Goal: Check status: Check status

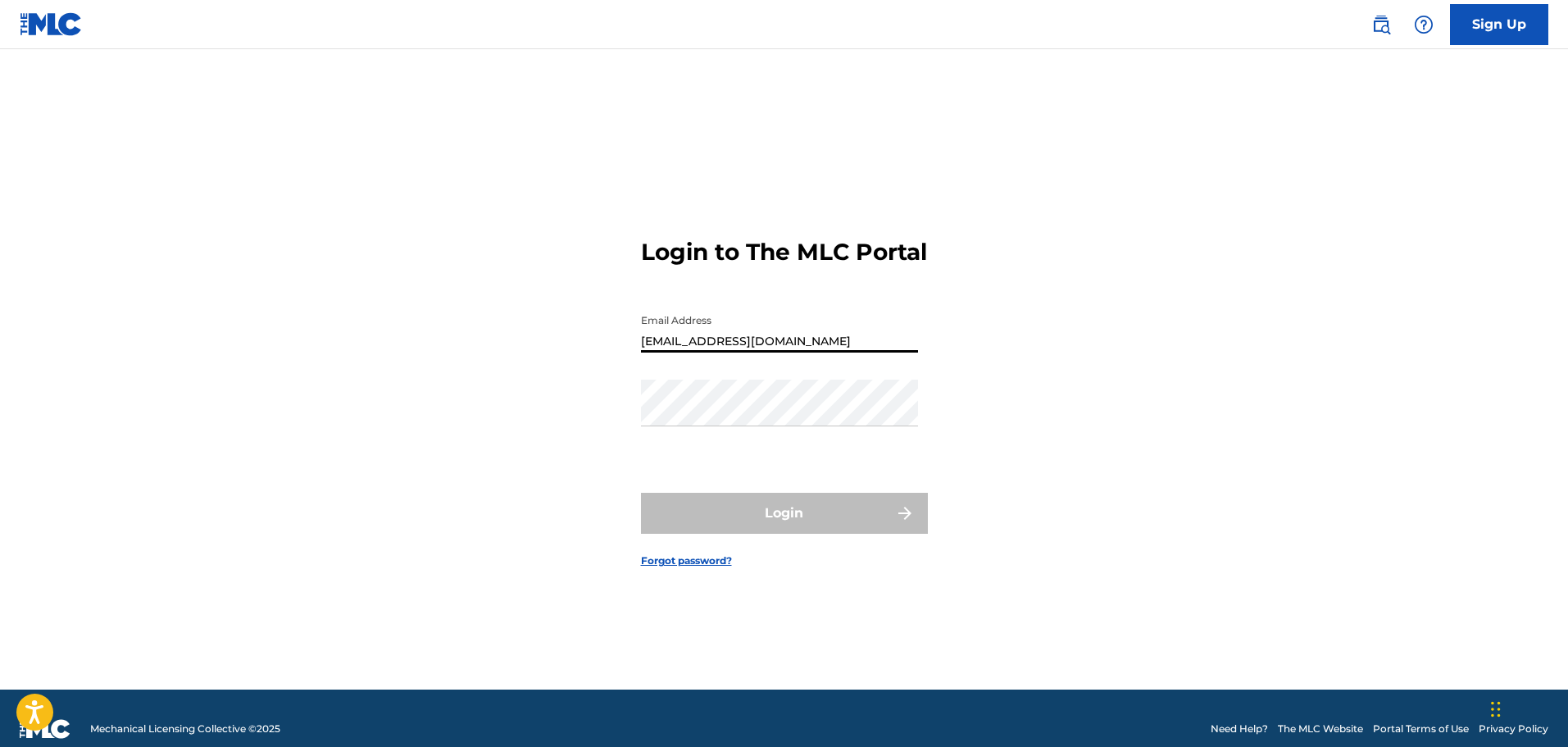
type input "[EMAIL_ADDRESS][DOMAIN_NAME]"
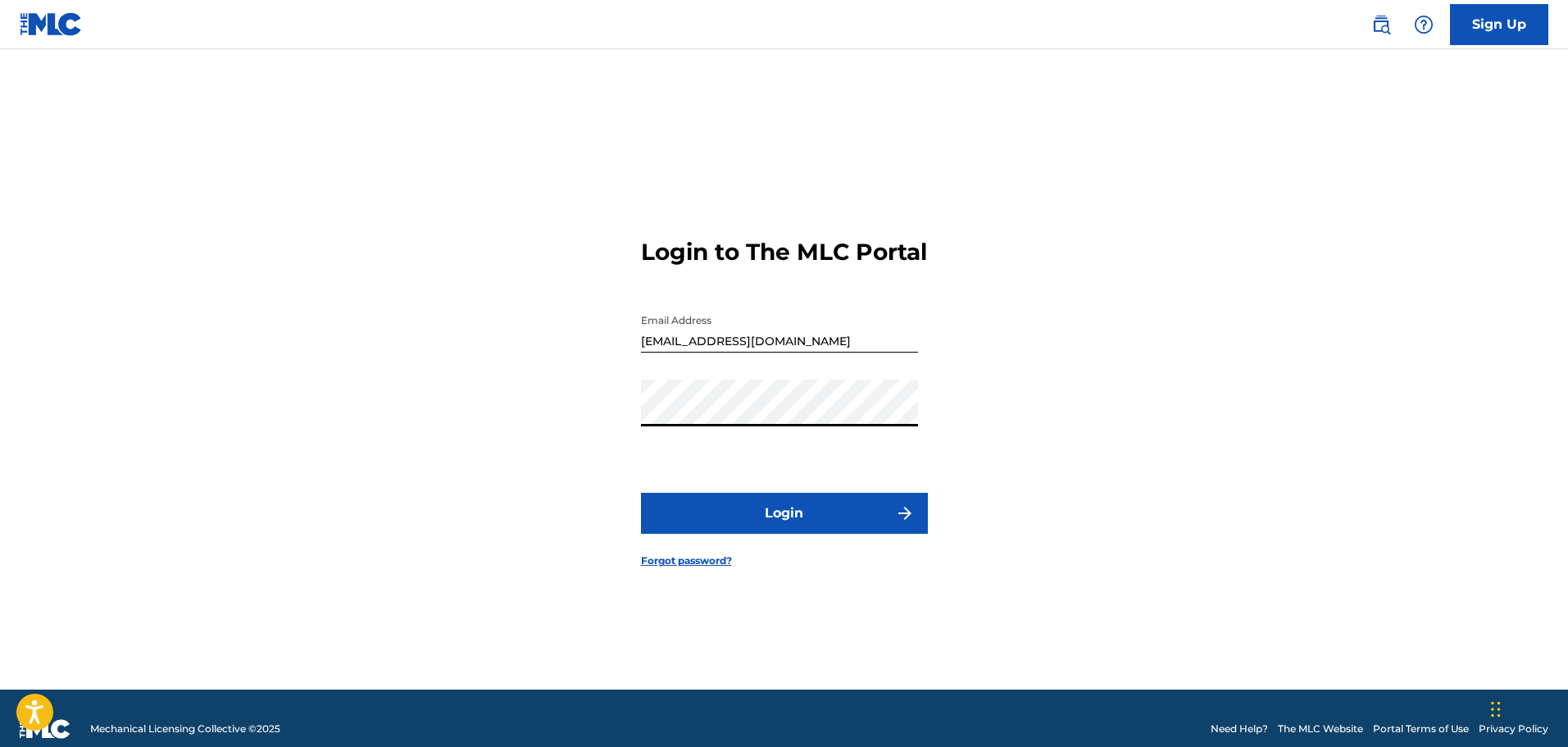
click at [641, 493] on button "Login" at bounding box center [784, 513] width 287 height 41
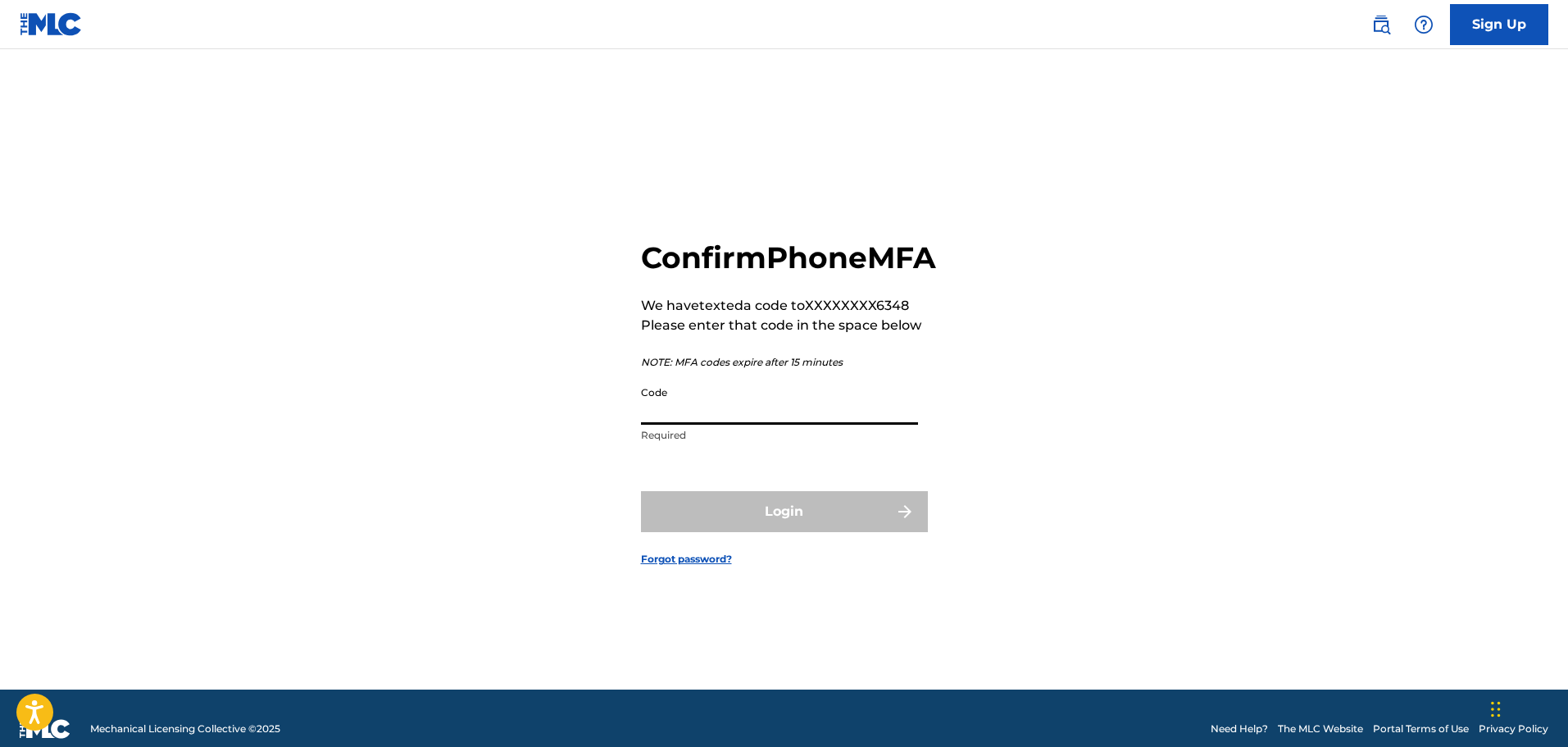
click at [799, 425] on input "Code" at bounding box center [779, 401] width 277 height 47
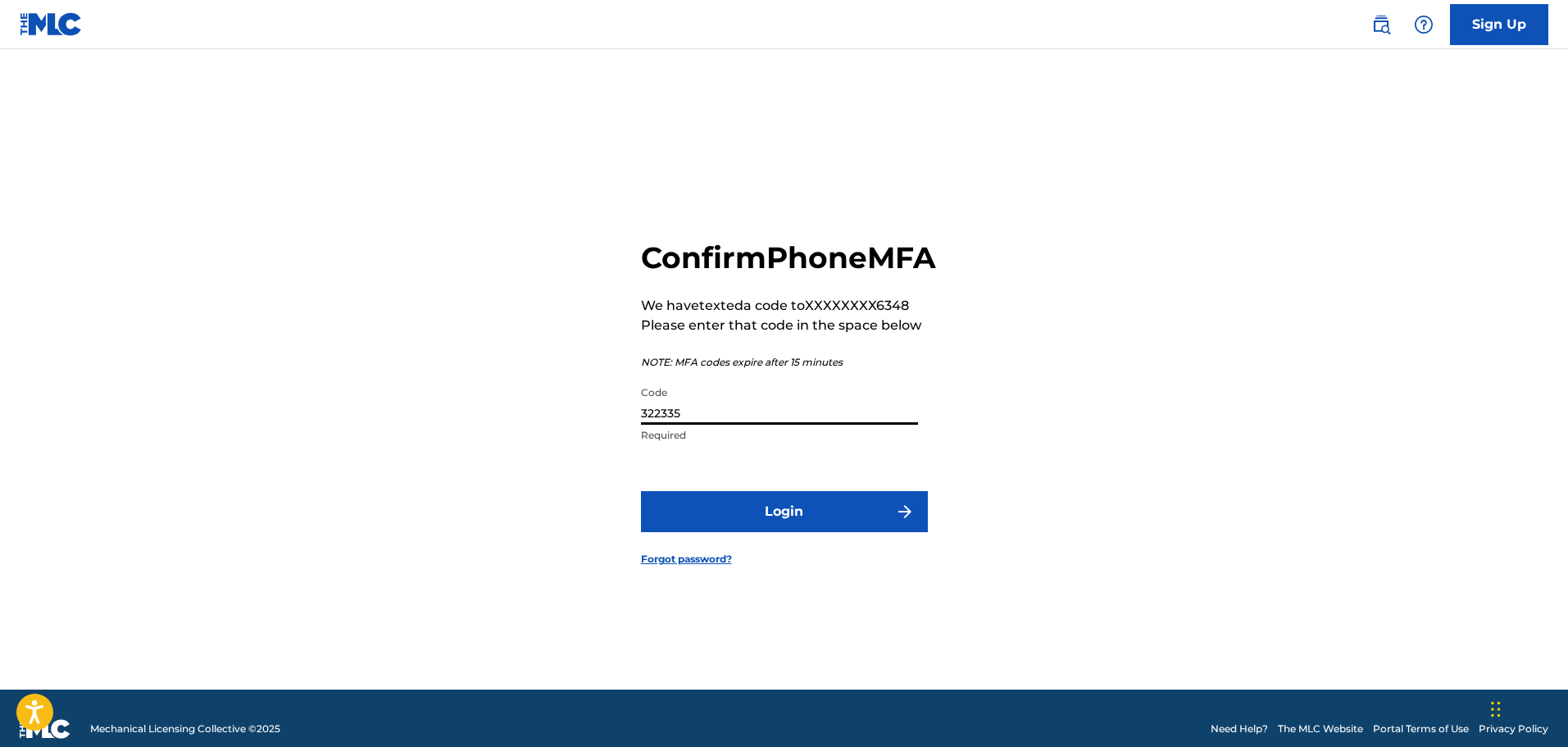
type input "322335"
click at [641, 491] on button "Login" at bounding box center [784, 511] width 287 height 41
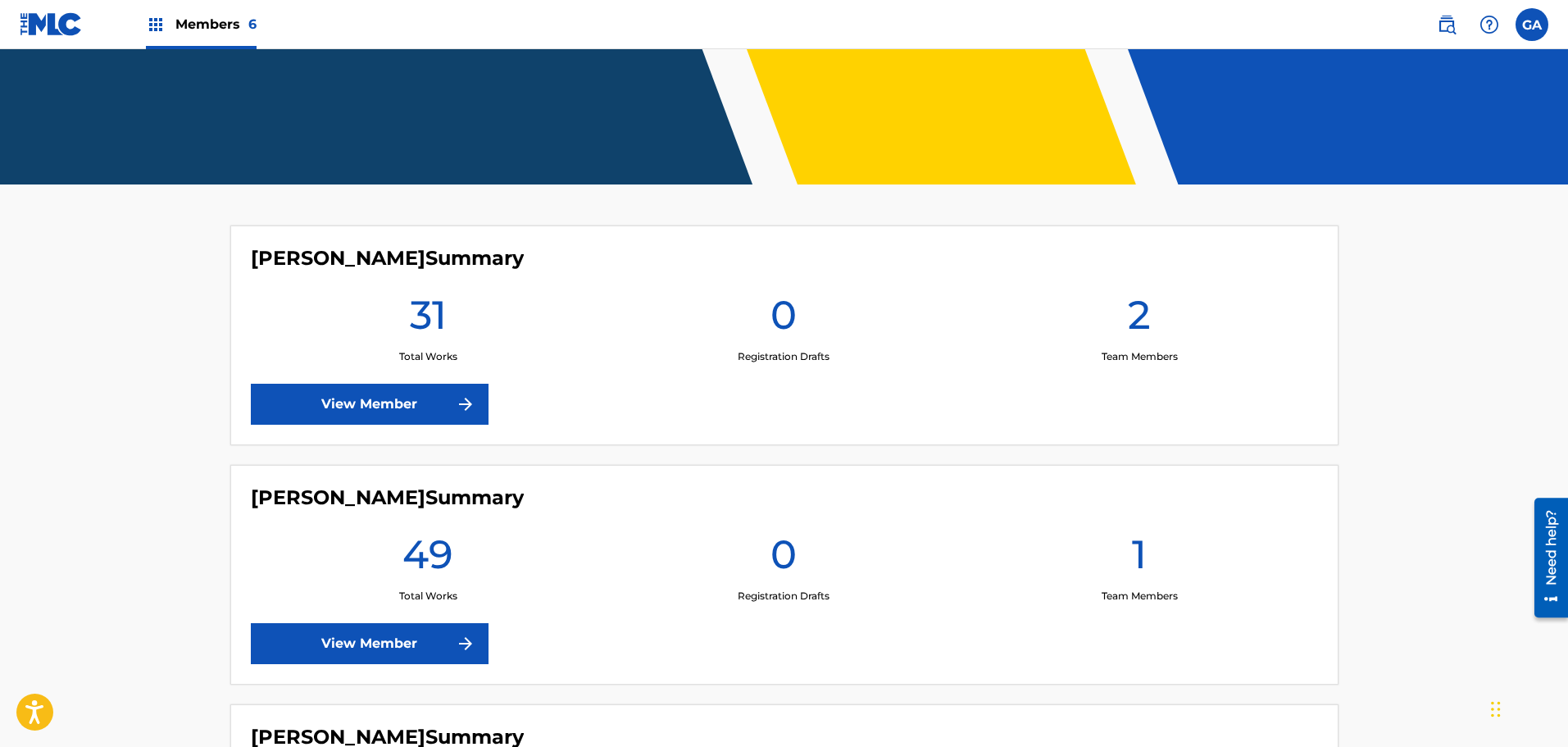
scroll to position [492, 0]
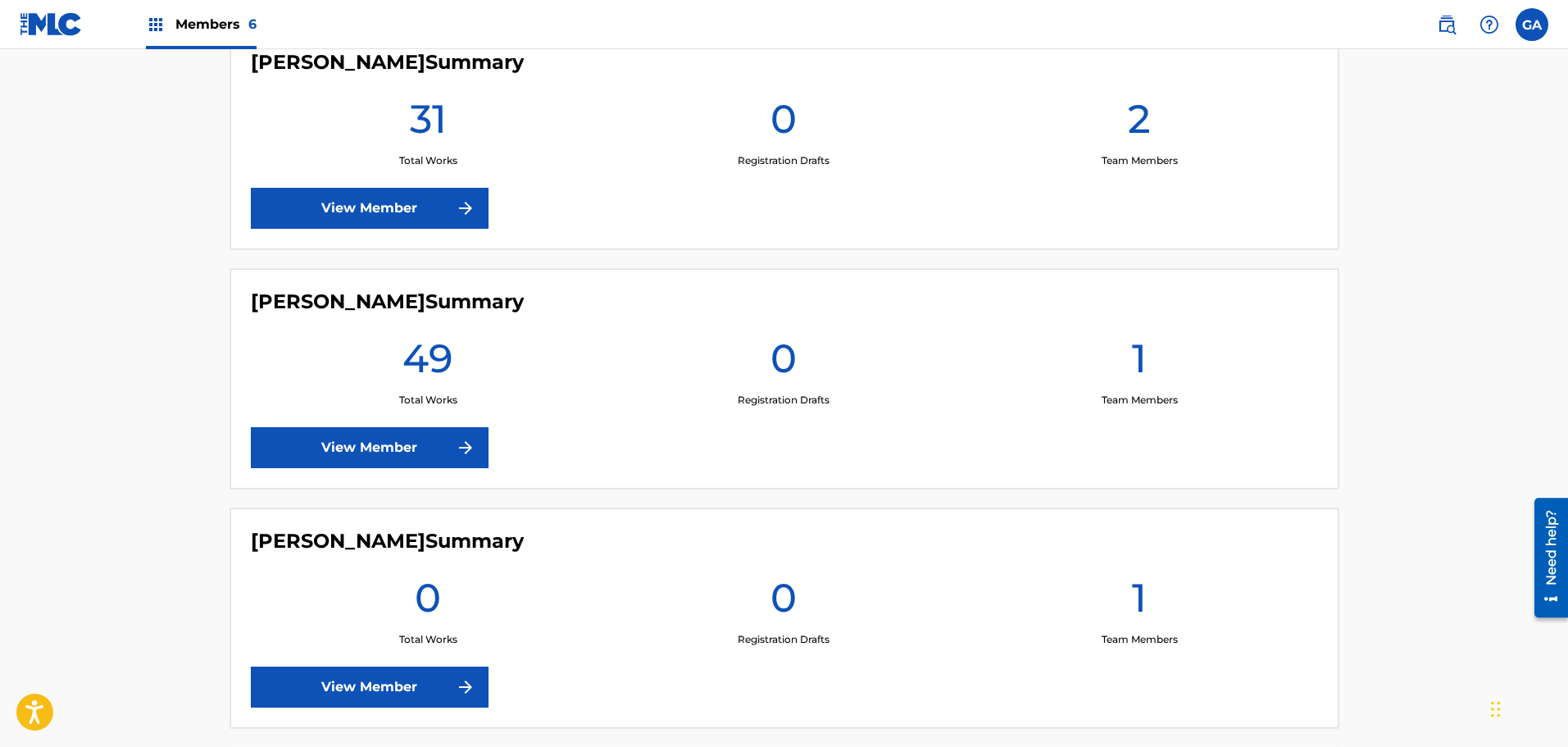
click at [454, 441] on link "View Member" at bounding box center [370, 447] width 238 height 41
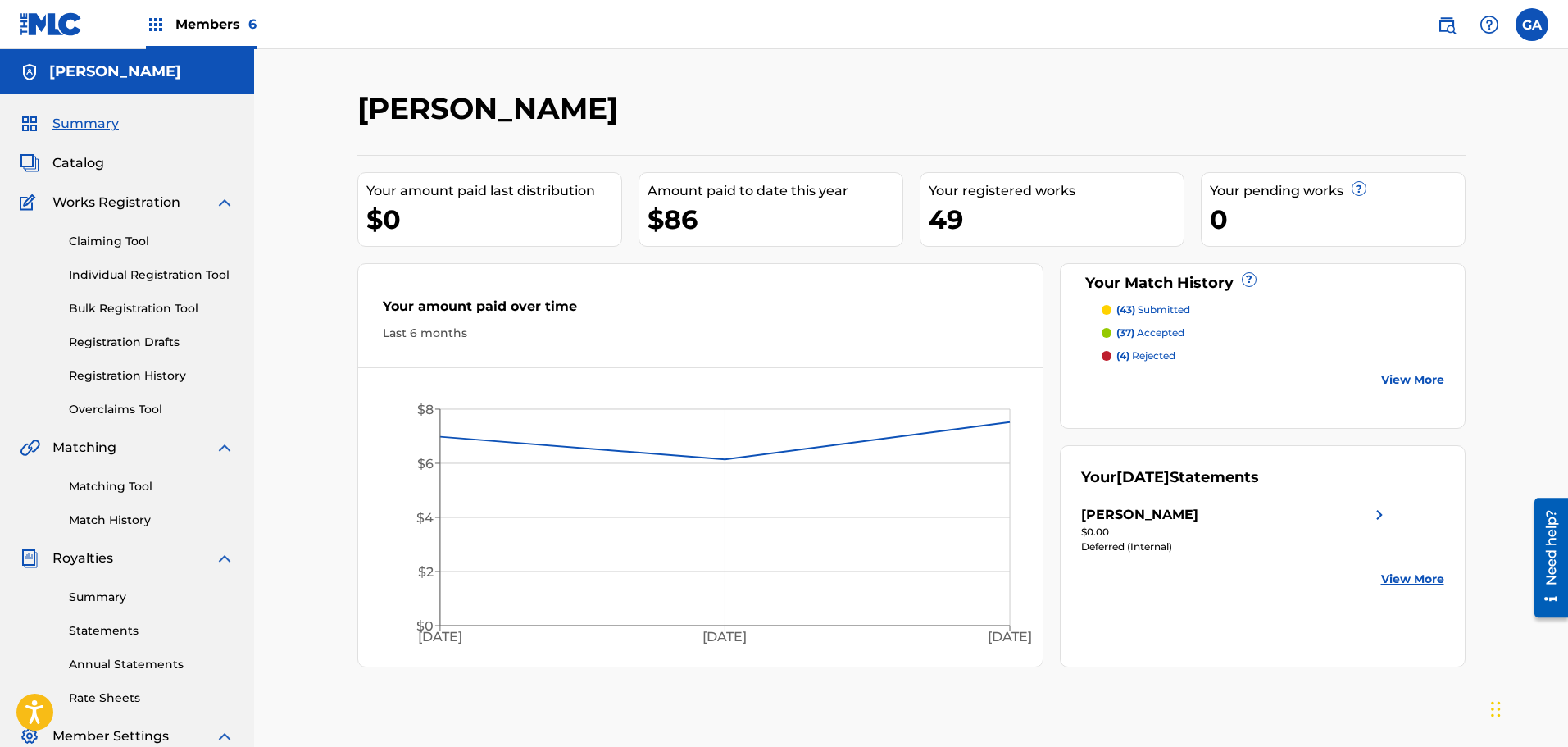
click at [153, 379] on link "Registration History" at bounding box center [152, 375] width 166 height 17
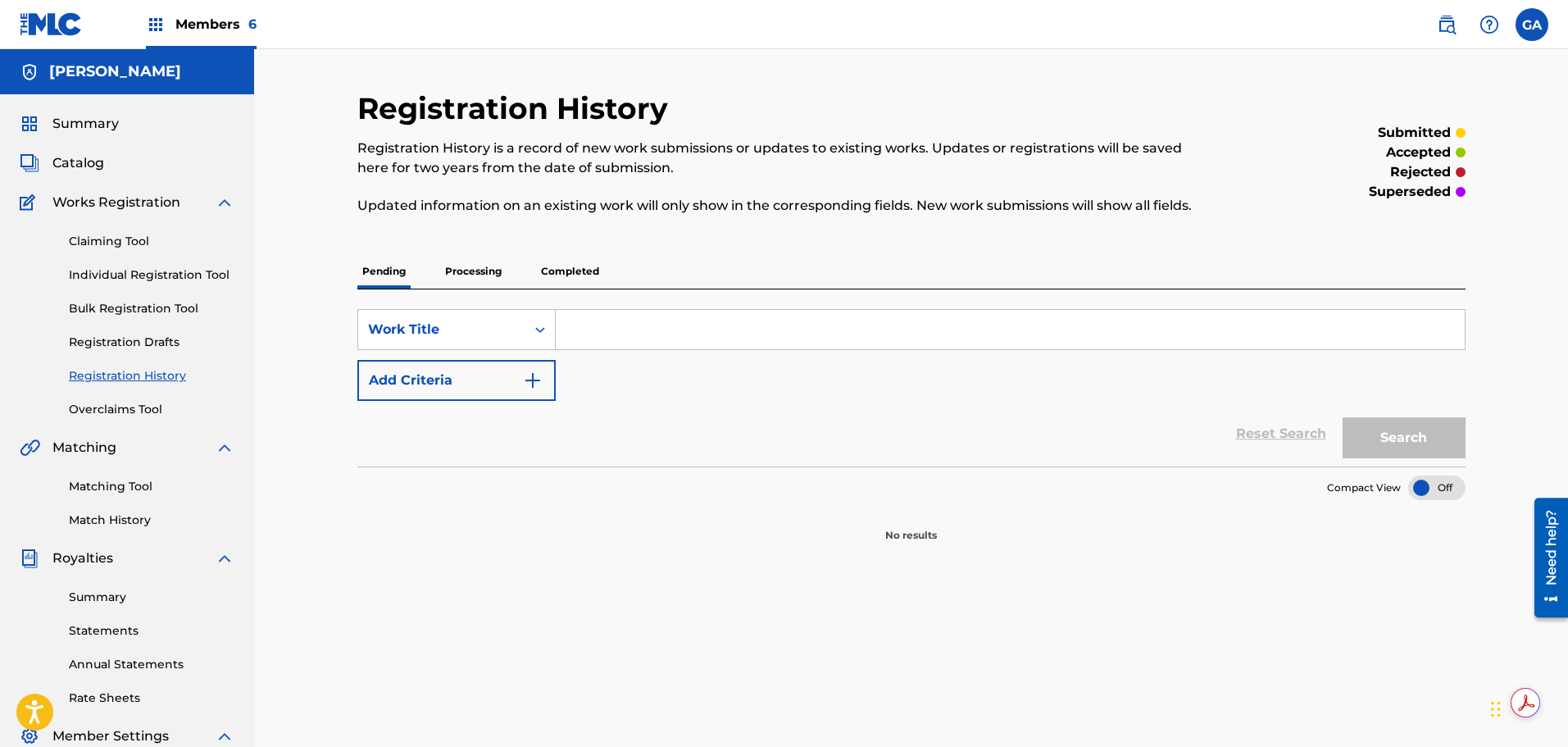
click at [488, 268] on p "Processing" at bounding box center [473, 271] width 66 height 34
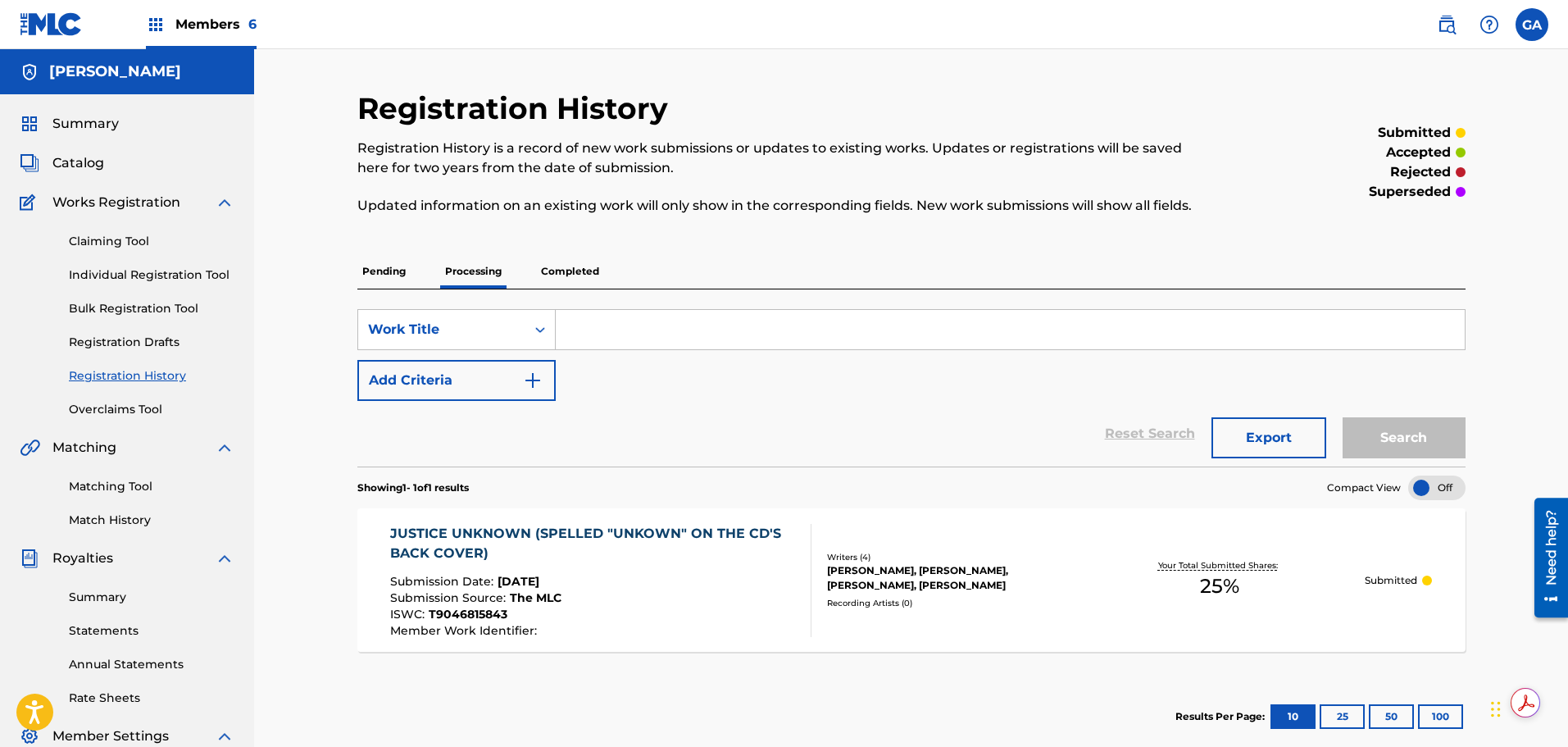
click at [139, 522] on link "Match History" at bounding box center [152, 520] width 166 height 17
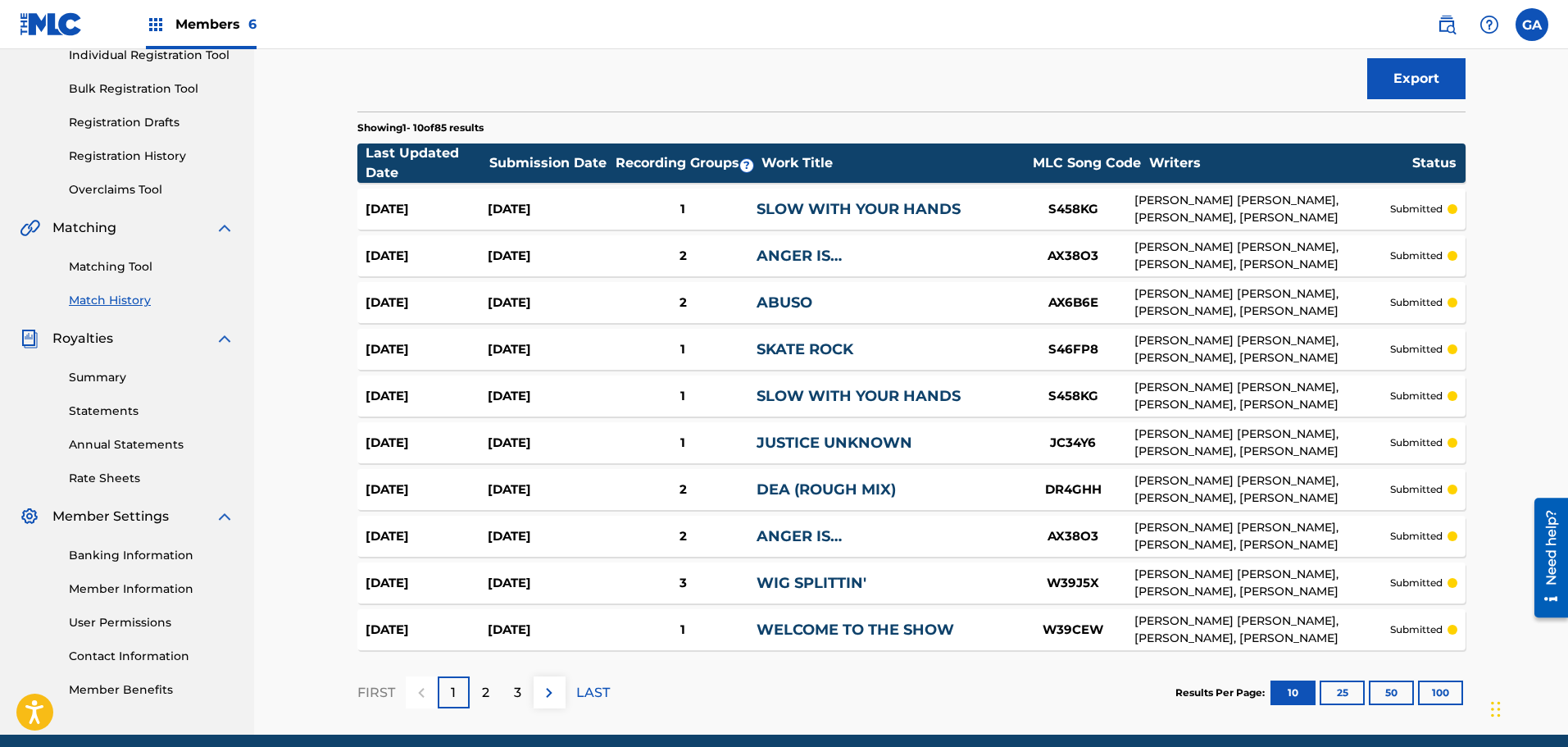
scroll to position [246, 0]
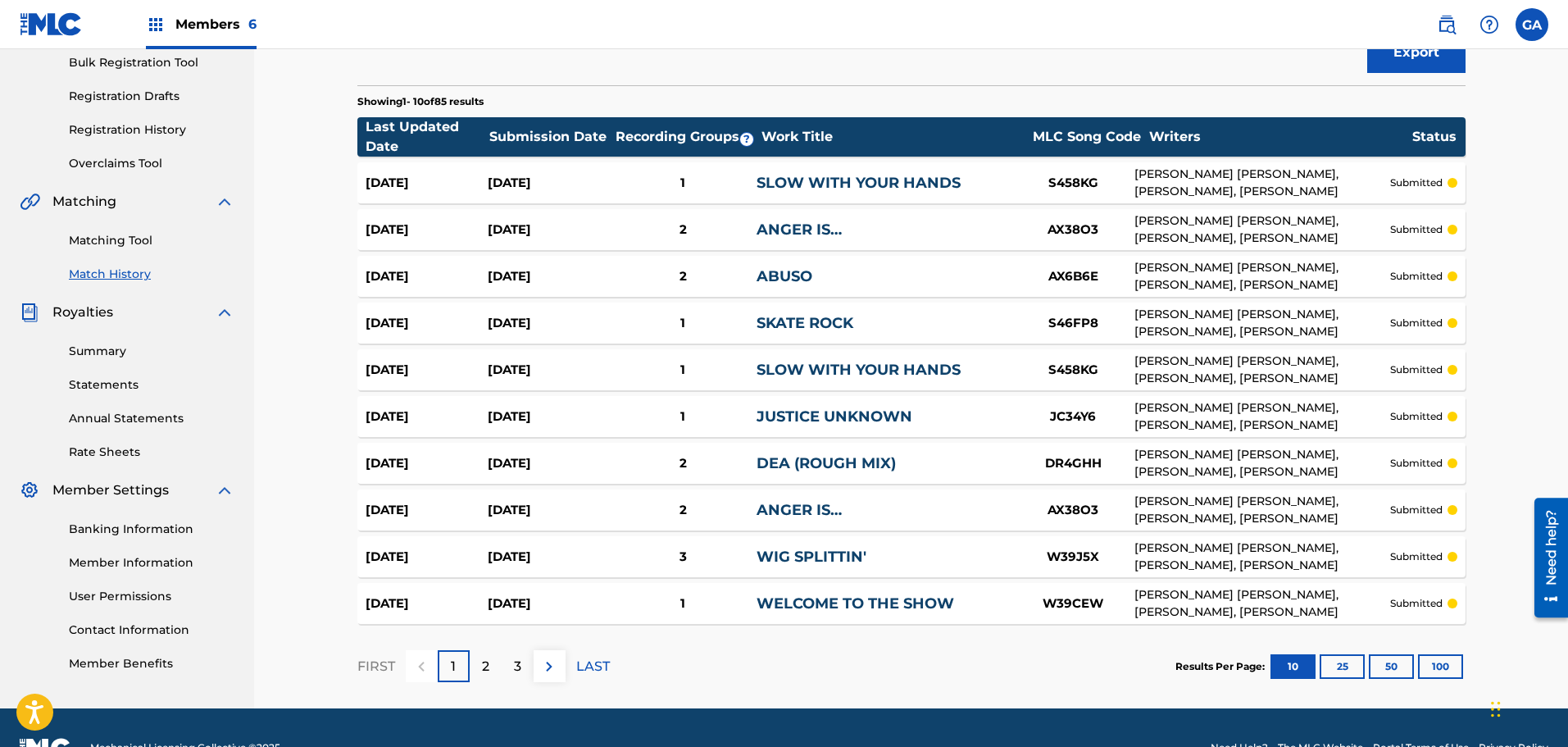
click at [1441, 666] on button "100" at bounding box center [1440, 667] width 45 height 25
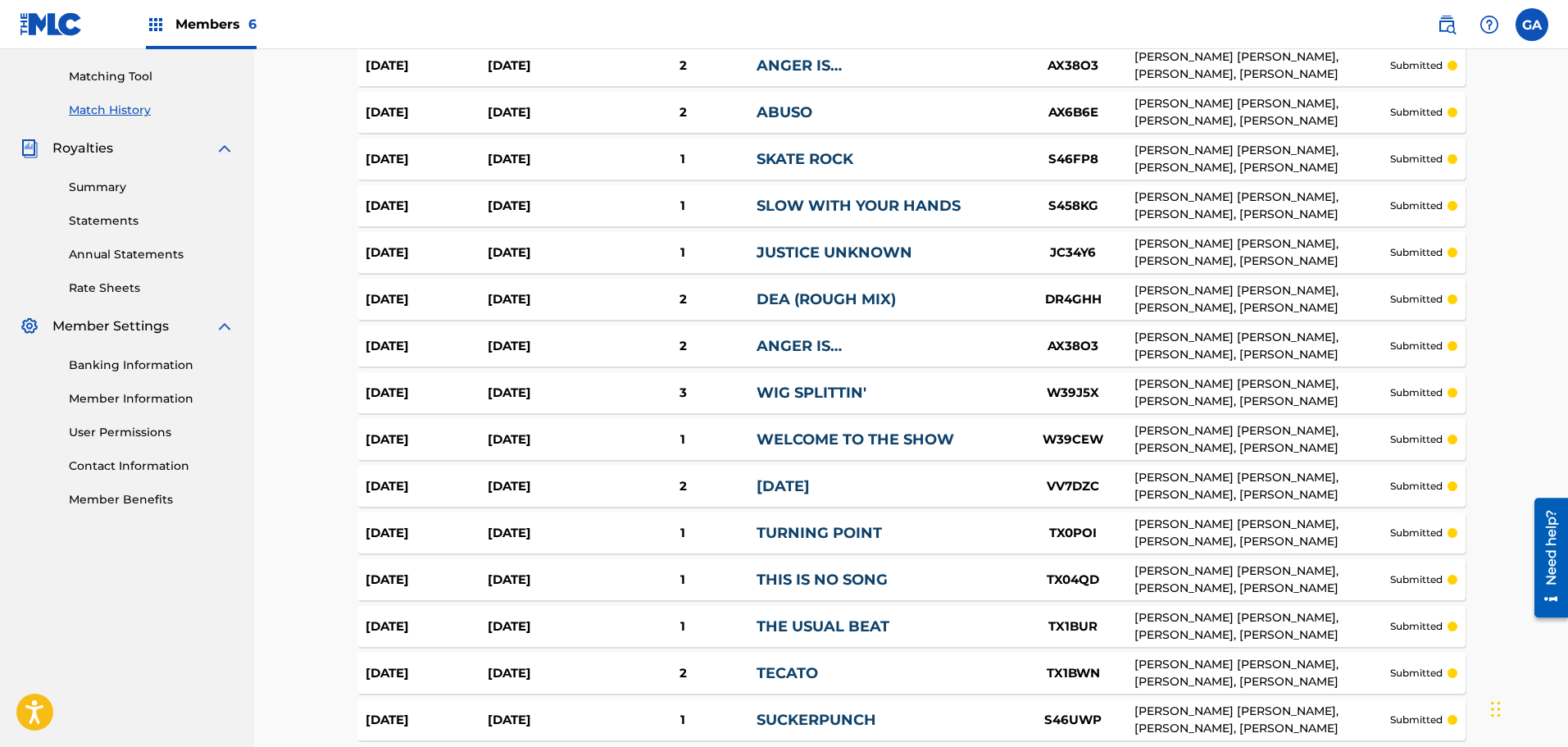
scroll to position [0, 0]
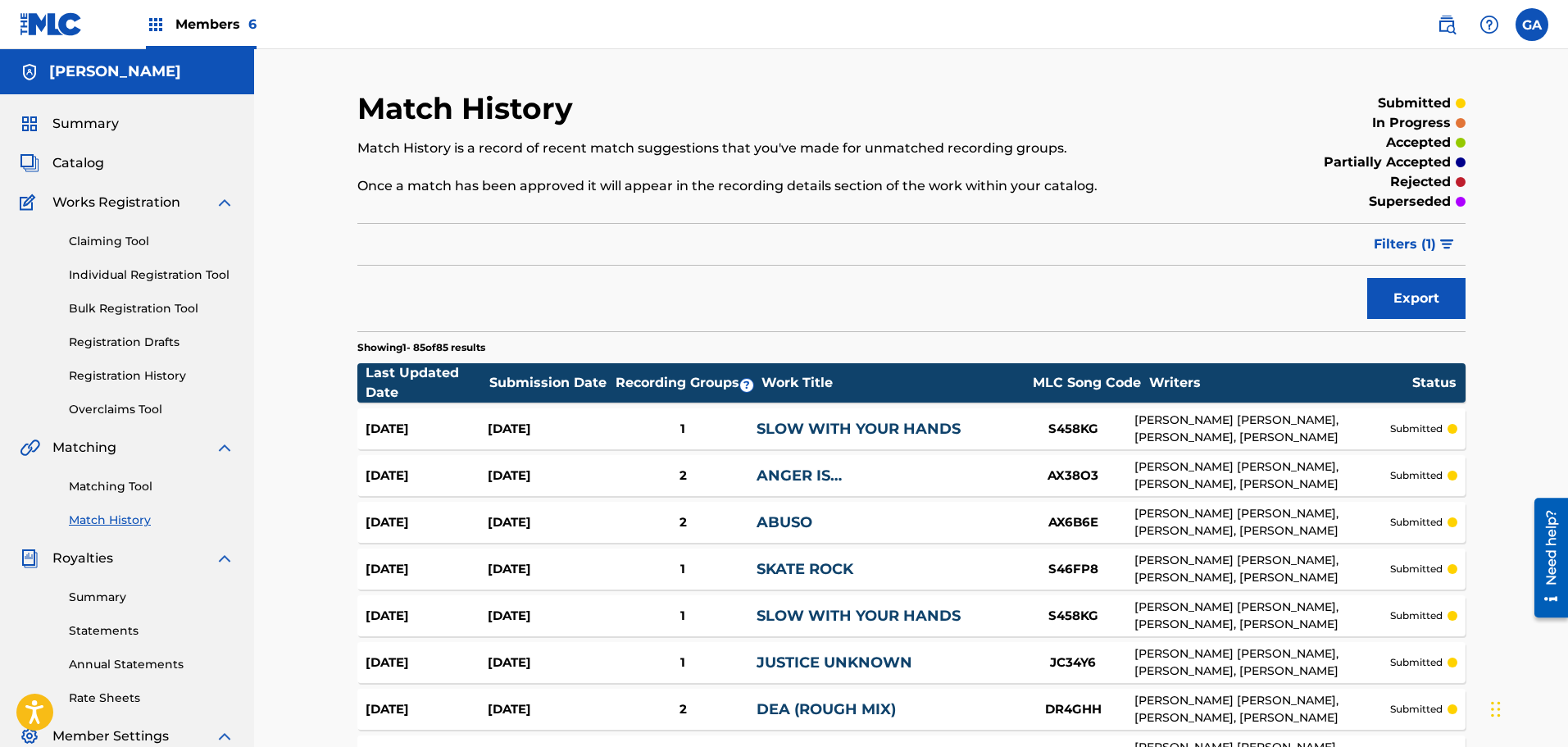
click at [96, 124] on span "Summary" at bounding box center [85, 124] width 66 height 20
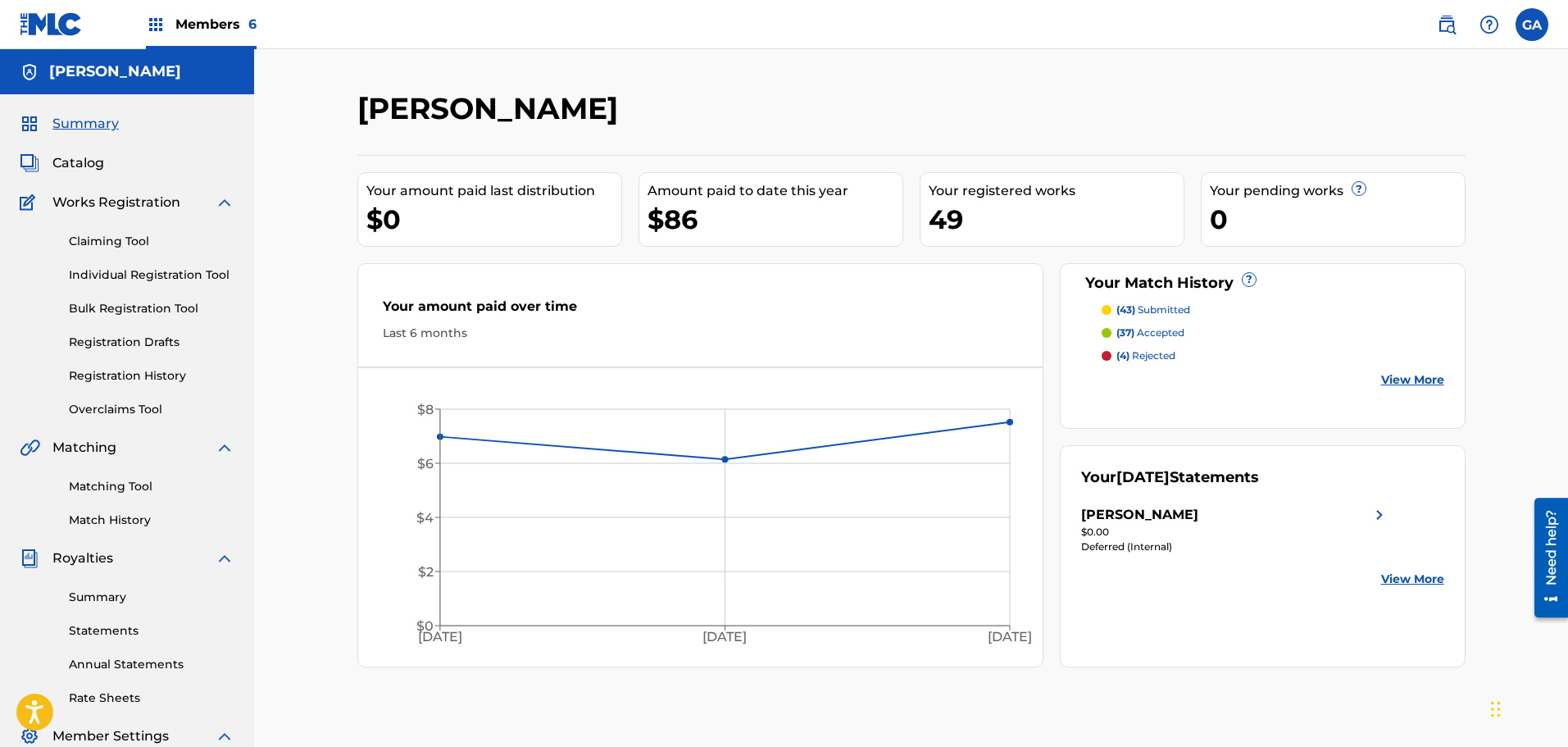
click at [148, 381] on link "Registration History" at bounding box center [152, 375] width 166 height 17
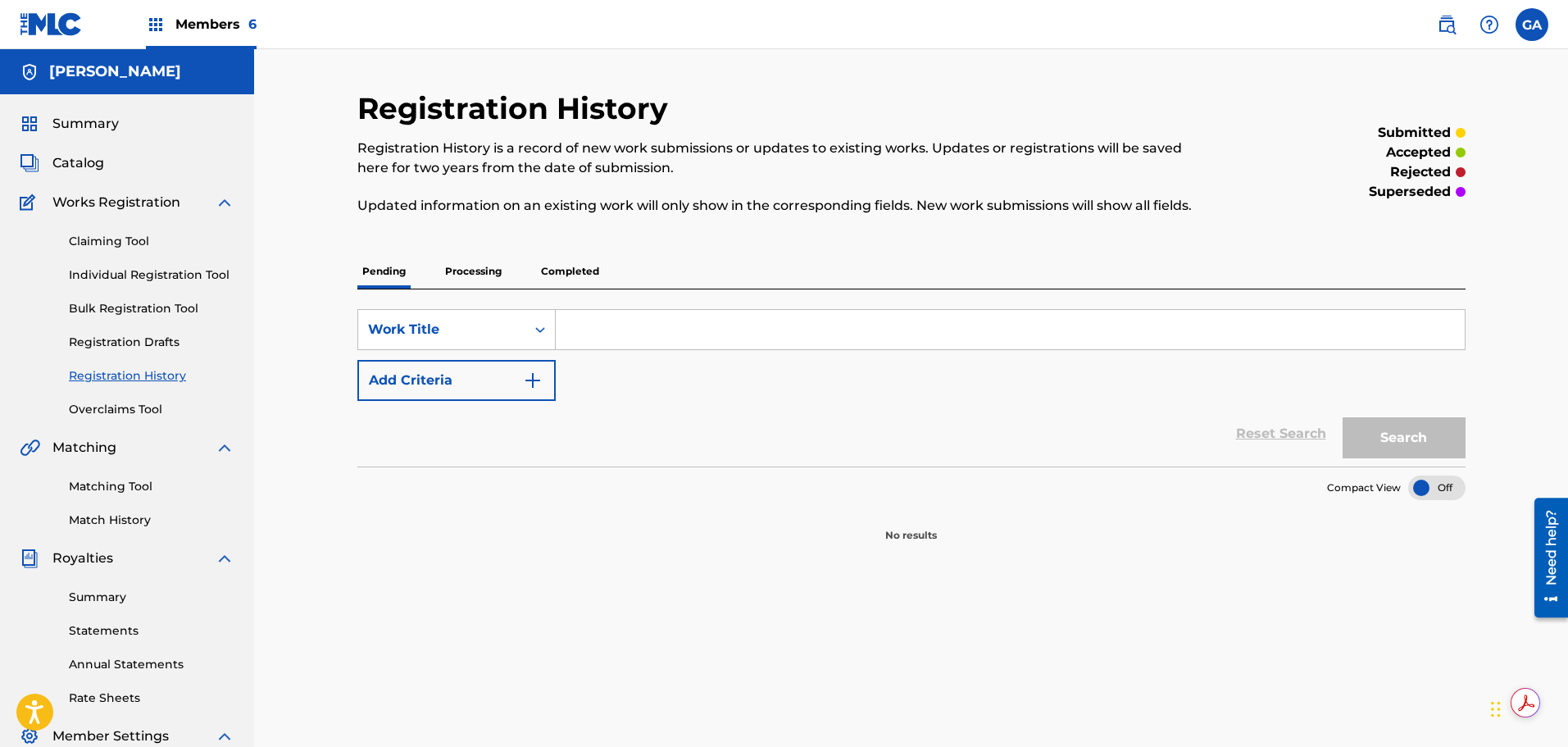
click at [500, 267] on p "Processing" at bounding box center [473, 271] width 66 height 34
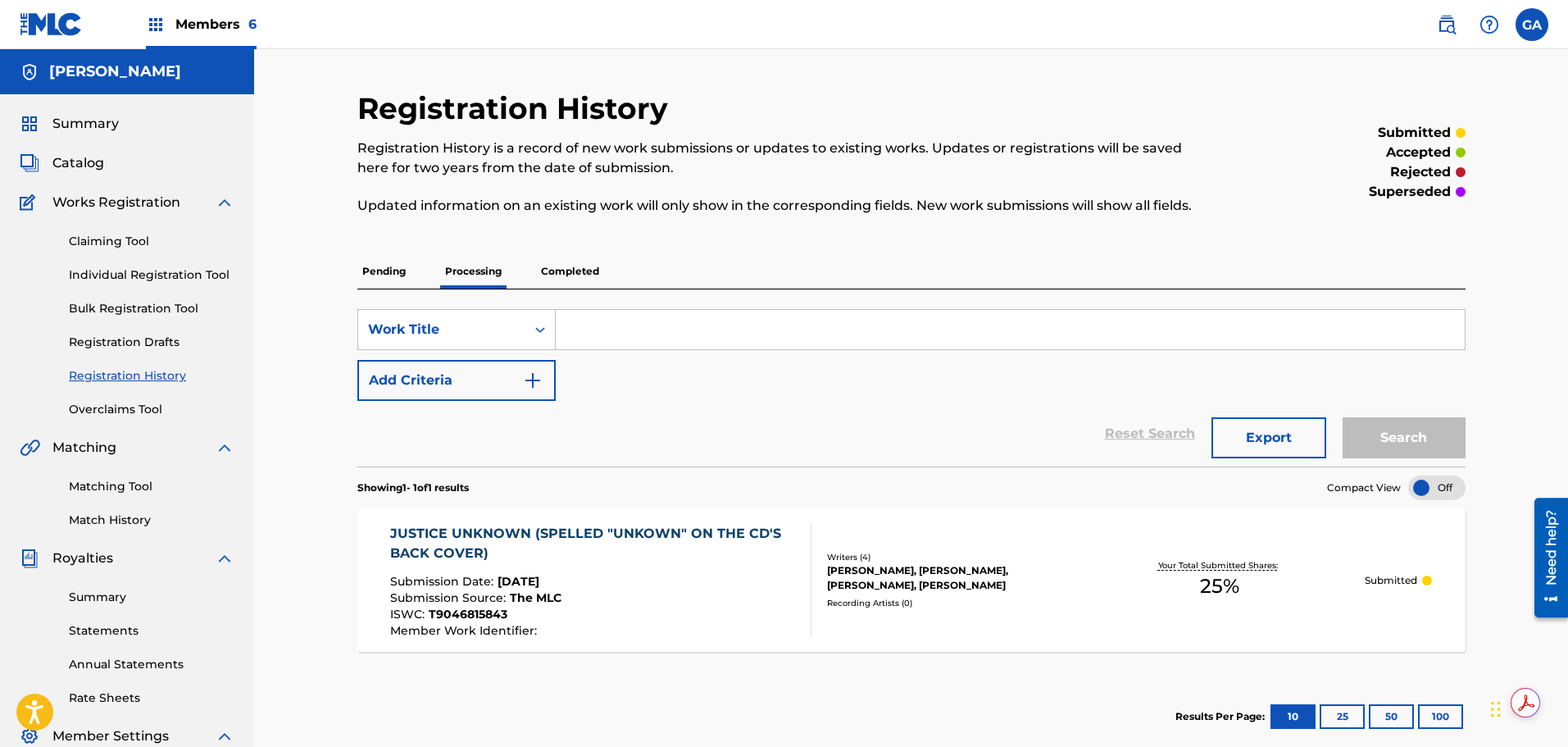
click at [58, 25] on img at bounding box center [51, 24] width 63 height 24
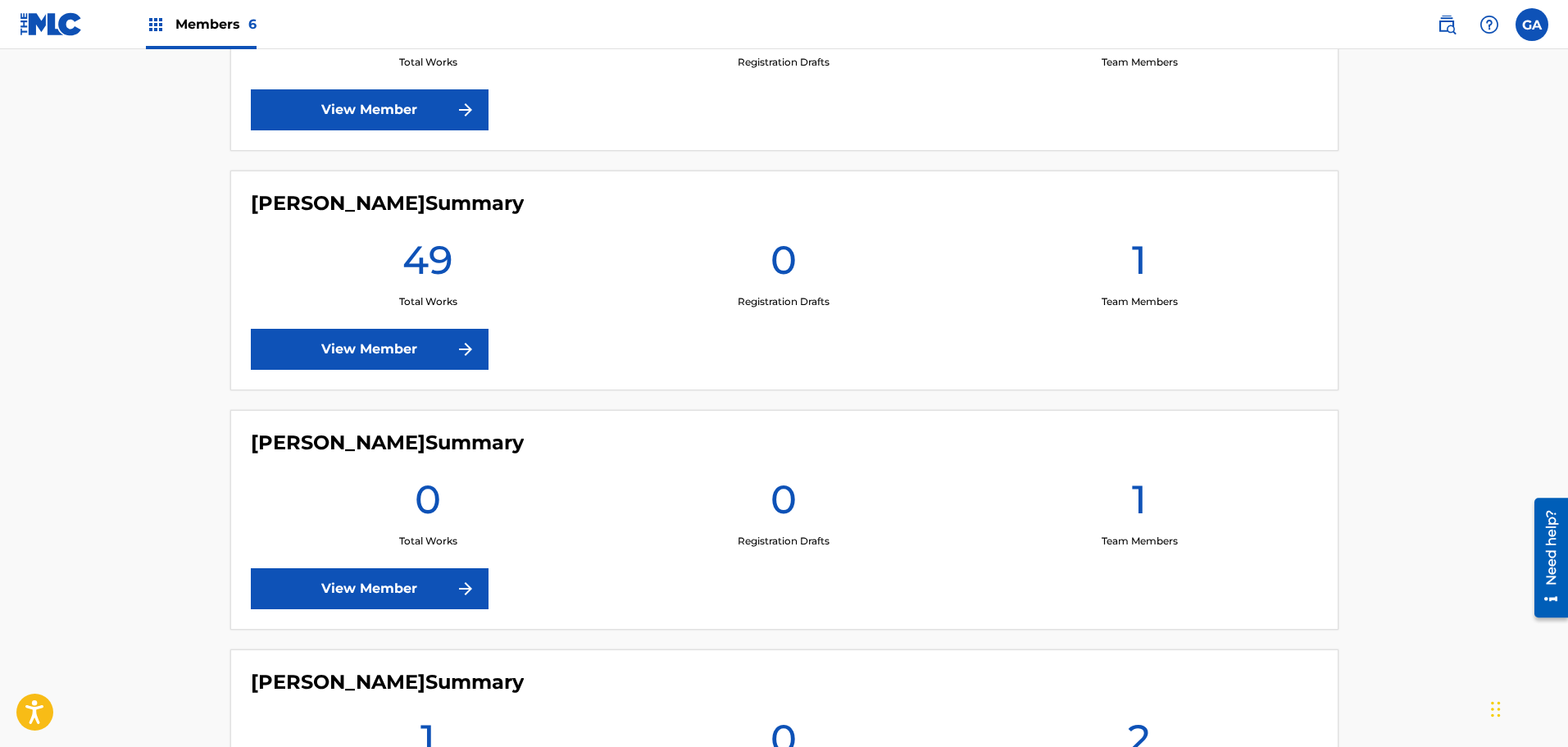
scroll to position [306, 0]
